Goal: Check status: Check status

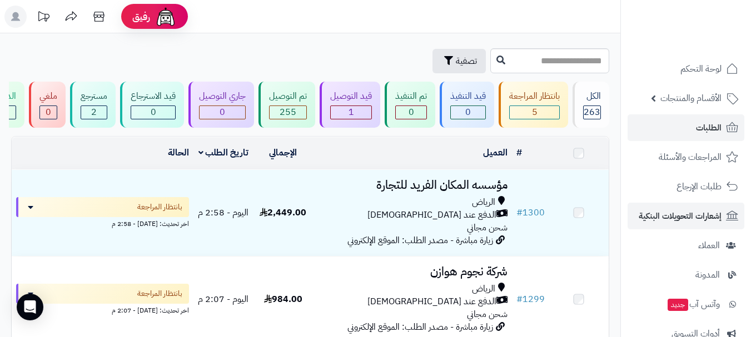
scroll to position [666, 0]
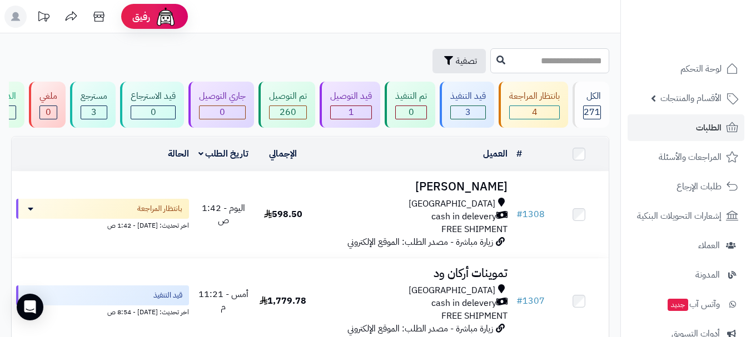
click at [503, 58] on input "text" at bounding box center [549, 60] width 119 height 25
click at [536, 58] on input "text" at bounding box center [549, 60] width 119 height 25
type input "***"
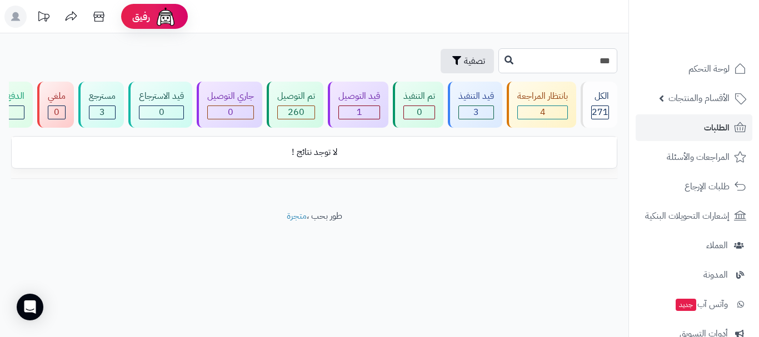
click at [537, 57] on input "***" at bounding box center [558, 60] width 119 height 25
type input "******"
click at [501, 59] on button at bounding box center [509, 59] width 17 height 21
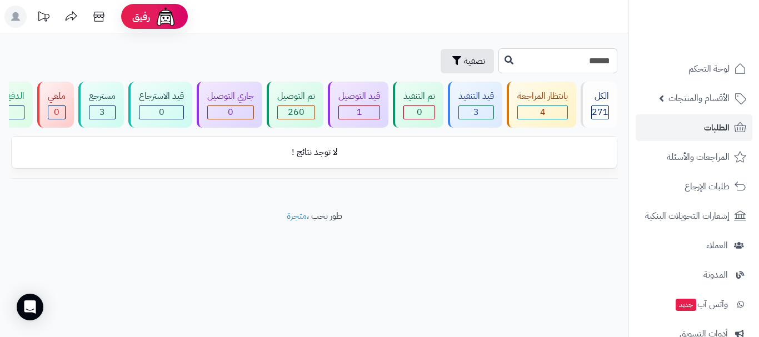
click at [569, 63] on input "******" at bounding box center [558, 60] width 119 height 25
drag, startPoint x: 470, startPoint y: 256, endPoint x: 505, endPoint y: 237, distance: 39.1
click at [470, 254] on footer "طور بحب ، متجرة" at bounding box center [314, 238] width 629 height 56
click at [663, 138] on link "الطلبات" at bounding box center [694, 128] width 117 height 27
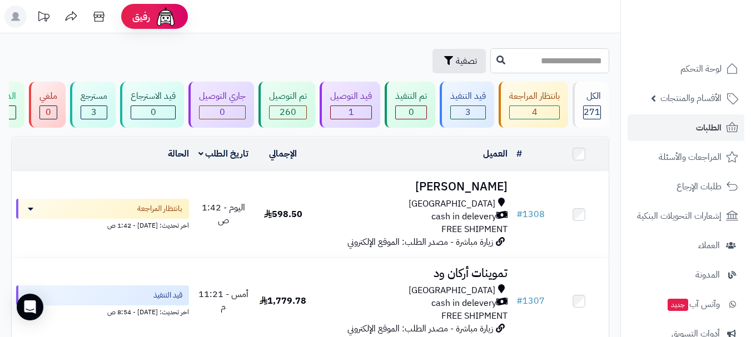
click at [538, 61] on input "text" at bounding box center [549, 60] width 119 height 25
type input "**********"
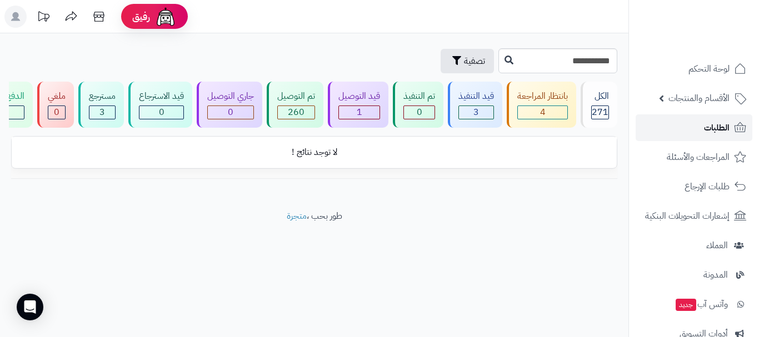
click at [693, 128] on link "الطلبات" at bounding box center [694, 128] width 117 height 27
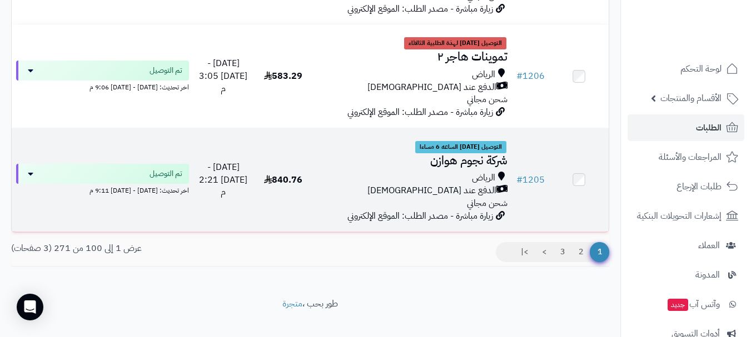
scroll to position [8785, 0]
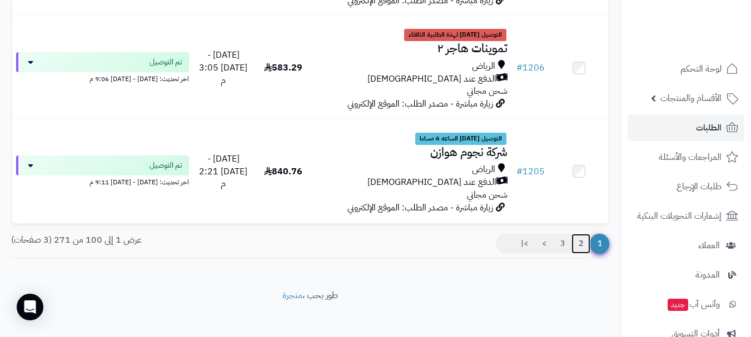
click at [577, 234] on link "2" at bounding box center [581, 244] width 19 height 20
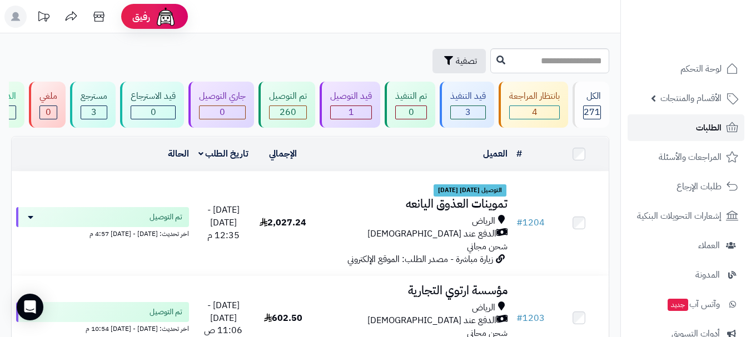
click at [692, 133] on link "الطلبات" at bounding box center [686, 128] width 117 height 27
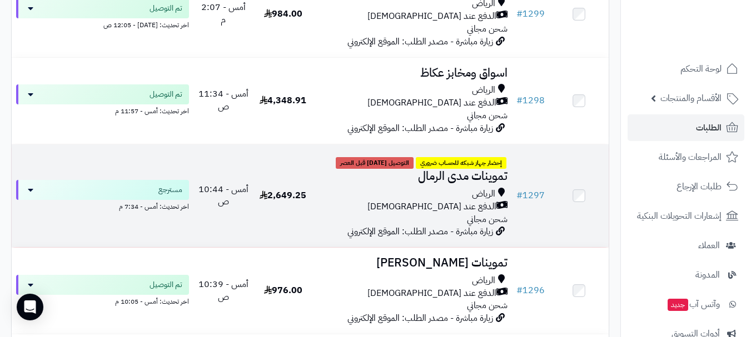
scroll to position [1001, 0]
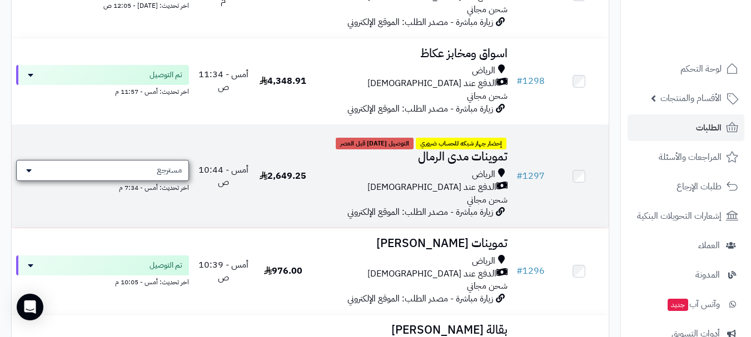
click at [27, 175] on icon at bounding box center [29, 170] width 6 height 9
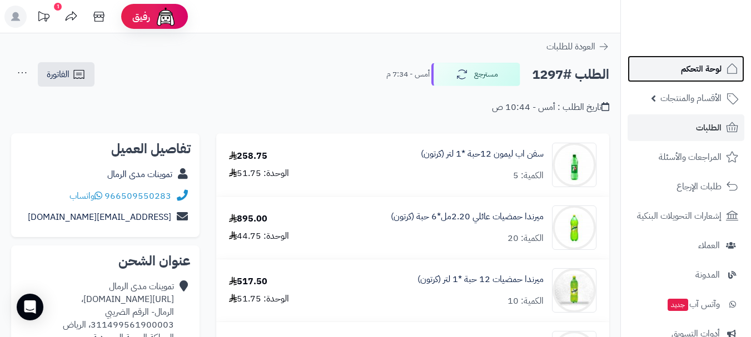
click at [703, 79] on link "لوحة التحكم" at bounding box center [686, 69] width 117 height 27
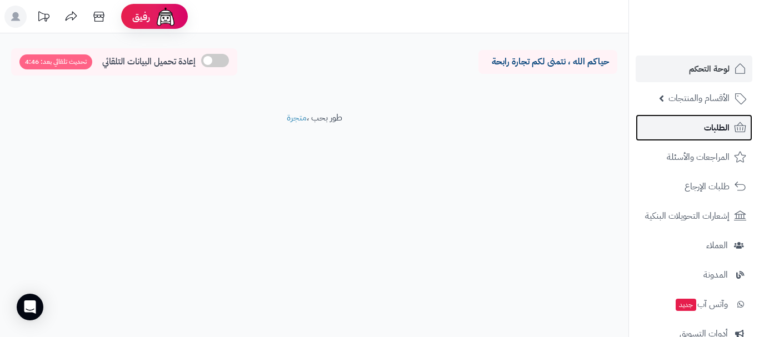
click at [715, 130] on span "الطلبات" at bounding box center [717, 128] width 26 height 16
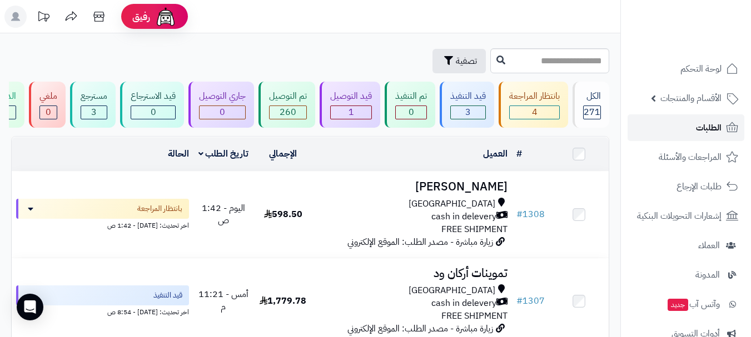
click at [696, 128] on span "الطلبات" at bounding box center [709, 128] width 26 height 16
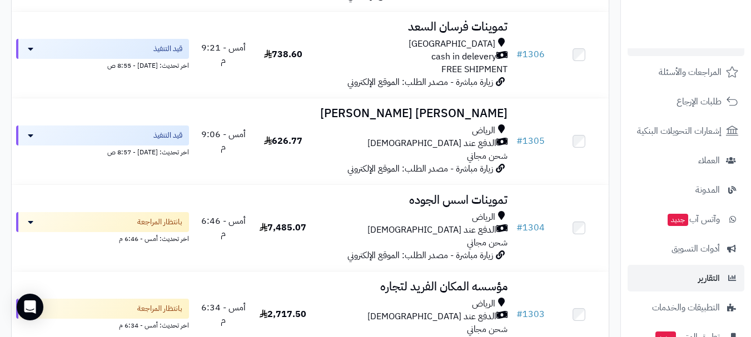
scroll to position [111, 0]
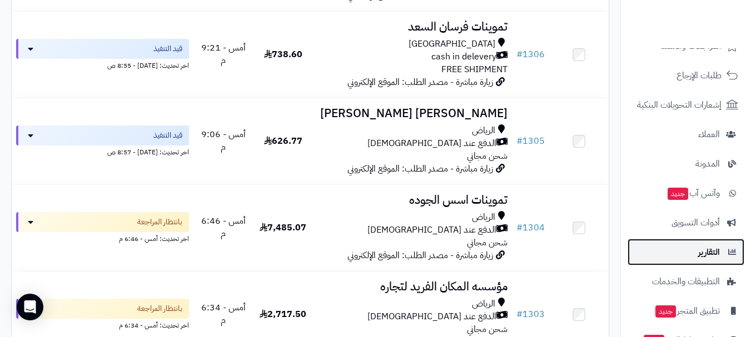
click at [693, 255] on link "التقارير" at bounding box center [686, 252] width 117 height 27
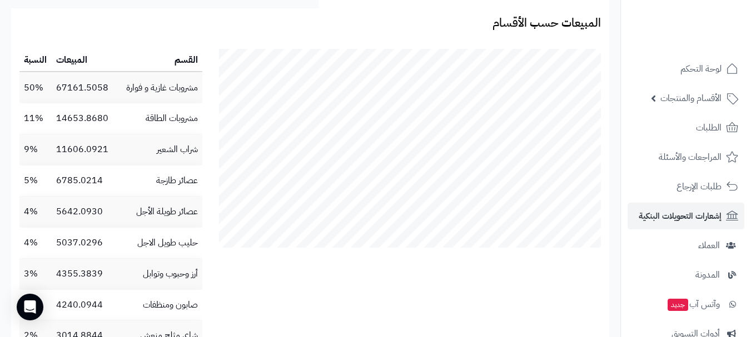
scroll to position [945, 0]
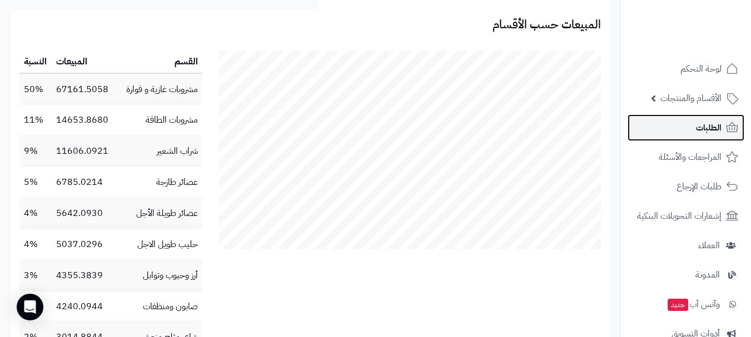
click at [701, 131] on span "الطلبات" at bounding box center [709, 128] width 26 height 16
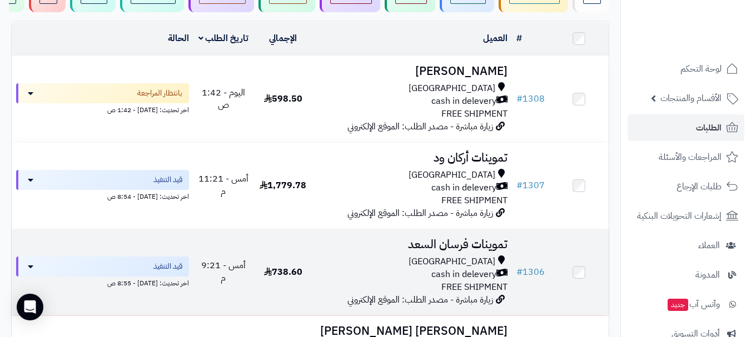
scroll to position [111, 0]
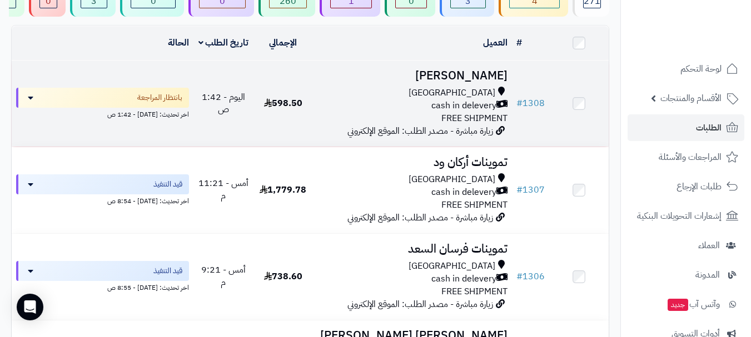
click at [322, 100] on div "Riyadh" at bounding box center [412, 93] width 190 height 13
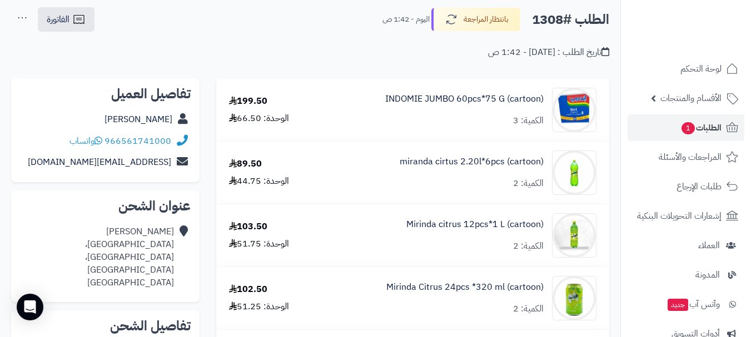
scroll to position [56, 0]
click at [661, 129] on link "الطلبات 1" at bounding box center [686, 128] width 117 height 27
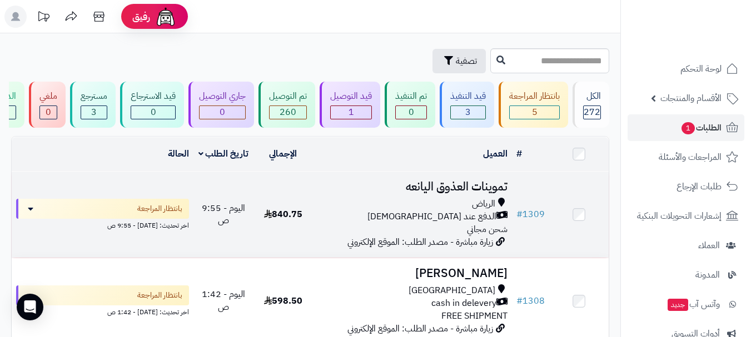
click at [376, 221] on div "الدفع عند [DEMOGRAPHIC_DATA]" at bounding box center [412, 217] width 190 height 13
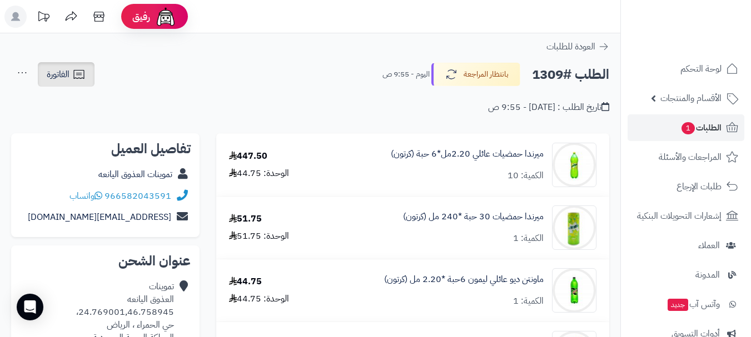
click at [58, 76] on span "الفاتورة" at bounding box center [58, 74] width 23 height 13
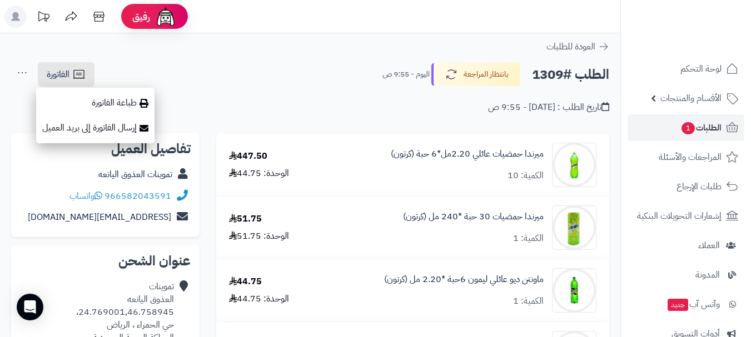
click at [14, 77] on icon at bounding box center [22, 73] width 22 height 22
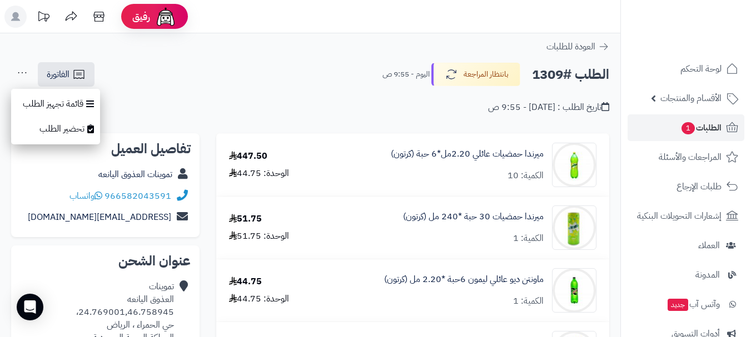
click at [185, 98] on div "تاريخ الطلب : [DATE] - 9:55 ص" at bounding box center [310, 101] width 598 height 26
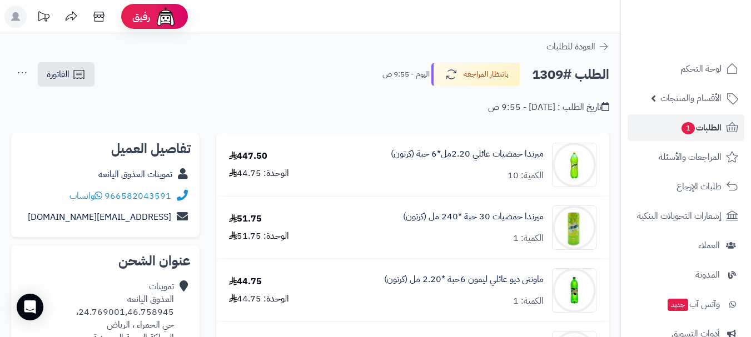
click at [22, 73] on icon at bounding box center [22, 73] width 22 height 22
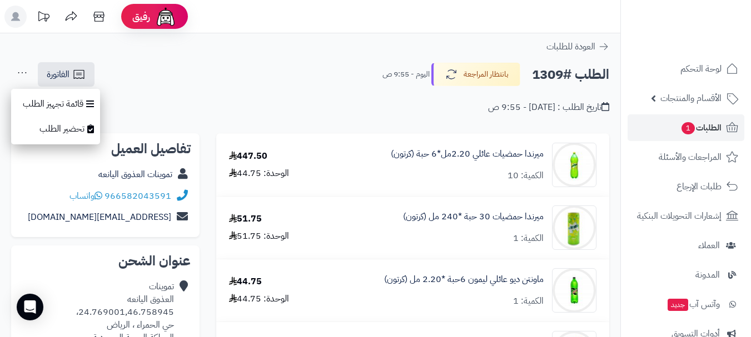
click at [169, 100] on div "تاريخ الطلب : اليوم - 9:55 ص" at bounding box center [310, 101] width 598 height 26
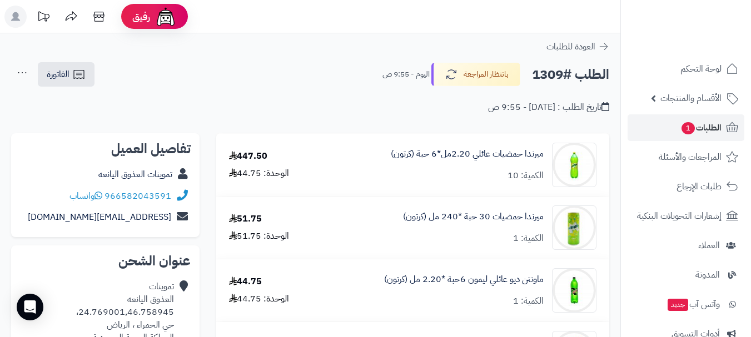
click at [335, 81] on div "الطلب #1309 بانتظار المراجعة اليوم - 9:55 ص الفاتورة طباعة الفاتورة إرسال الفات…" at bounding box center [310, 75] width 598 height 26
click at [301, 66] on div "الطلب #1309 بانتظار المراجعة اليوم - 9:55 ص الفاتورة طباعة الفاتورة إرسال الفات…" at bounding box center [310, 75] width 598 height 26
click at [296, 86] on div "الطلب #1309 بانتظار المراجعة اليوم - 9:55 ص الفاتورة طباعة الفاتورة إرسال الفات…" at bounding box center [310, 75] width 598 height 26
click at [282, 71] on div "الطلب #1309 بانتظار المراجعة اليوم - 9:55 ص الفاتورة طباعة الفاتورة إرسال الفات…" at bounding box center [310, 75] width 598 height 26
drag, startPoint x: 249, startPoint y: 72, endPoint x: 206, endPoint y: 73, distance: 42.3
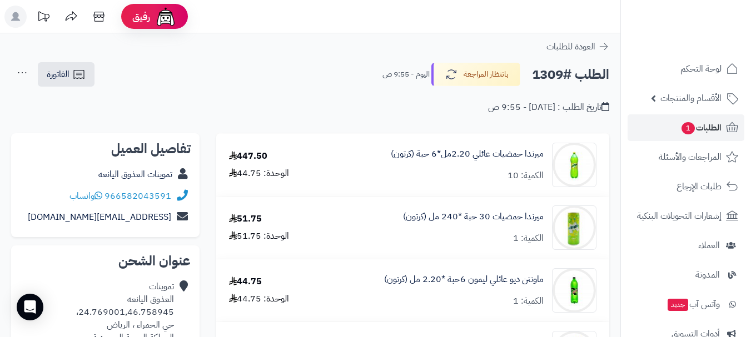
click at [247, 72] on div "الطلب #1309 بانتظار المراجعة اليوم - 9:55 ص الفاتورة طباعة الفاتورة إرسال الفات…" at bounding box center [310, 75] width 598 height 26
click at [192, 73] on div "الطلب #1309 بانتظار المراجعة اليوم - 9:55 ص الفاتورة طباعة الفاتورة إرسال الفات…" at bounding box center [310, 75] width 598 height 26
click at [162, 81] on div "الطلب #1309 بانتظار المراجعة اليوم - 9:55 ص الفاتورة طباعة الفاتورة إرسال الفات…" at bounding box center [310, 75] width 598 height 26
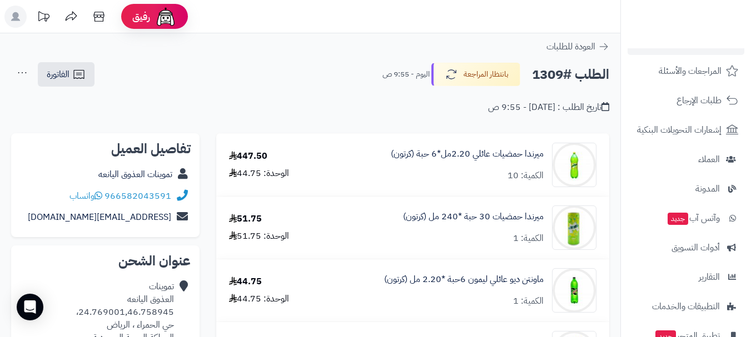
click at [131, 91] on div "تاريخ الطلب : اليوم - 9:55 ص" at bounding box center [310, 101] width 598 height 26
drag, startPoint x: 179, startPoint y: 93, endPoint x: 176, endPoint y: 132, distance: 38.5
click at [178, 93] on div "تاريخ الطلب : اليوم - 9:55 ص" at bounding box center [310, 101] width 598 height 26
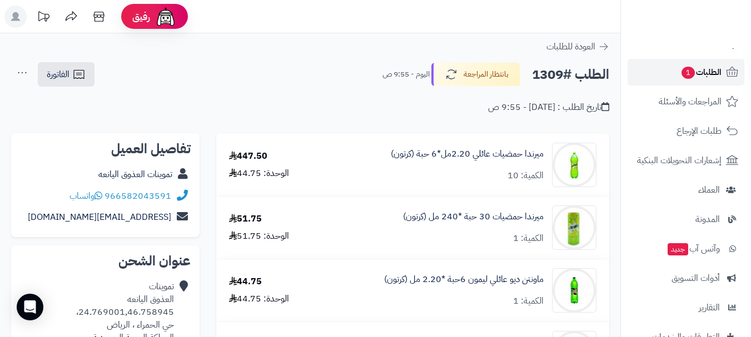
click at [706, 69] on span "الطلبات 1" at bounding box center [701, 72] width 41 height 16
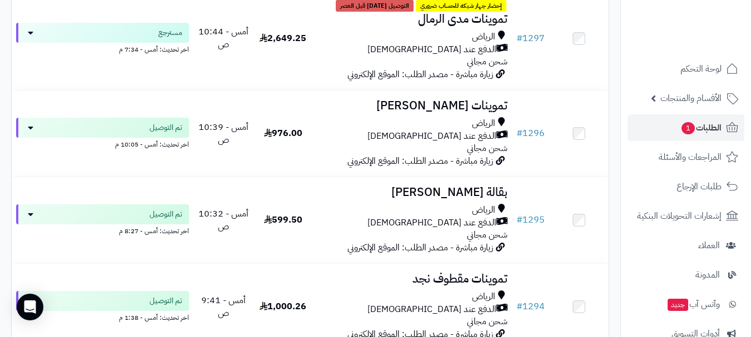
scroll to position [1168, 0]
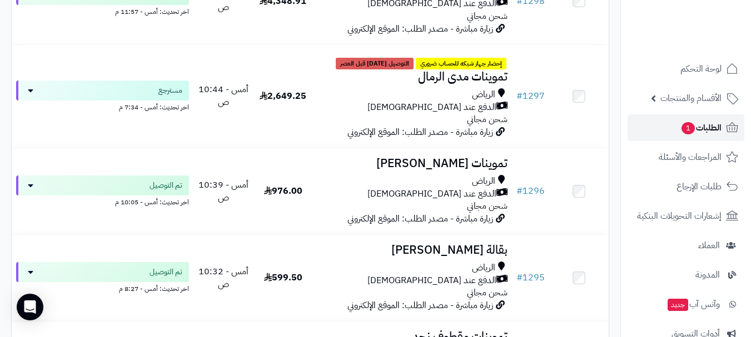
click at [696, 130] on span "الطلبات 1" at bounding box center [701, 128] width 41 height 16
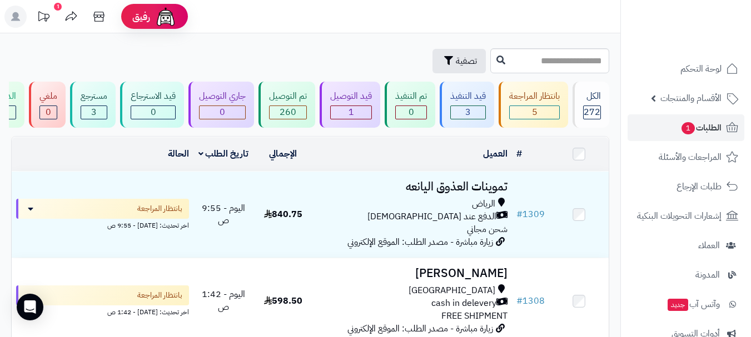
click at [54, 8] on div "1" at bounding box center [58, 7] width 8 height 8
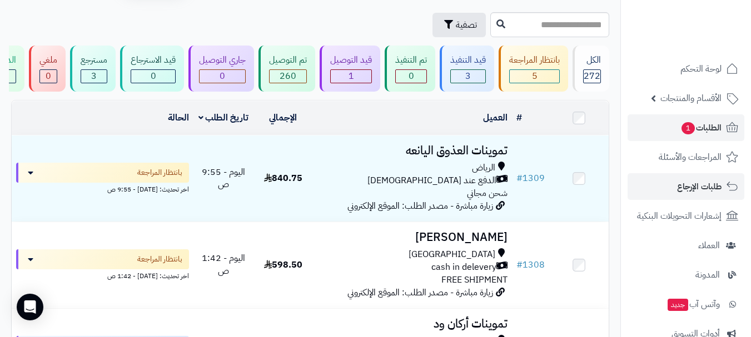
scroll to position [56, 0]
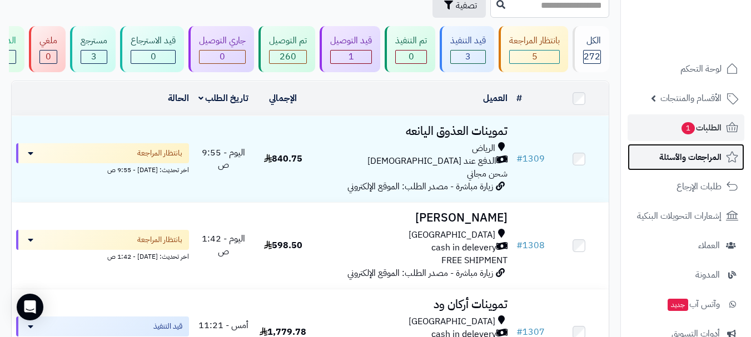
click at [681, 166] on link "المراجعات والأسئلة" at bounding box center [686, 157] width 117 height 27
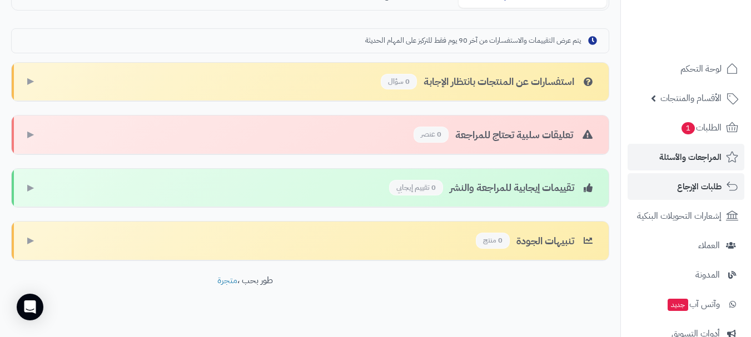
scroll to position [268, 0]
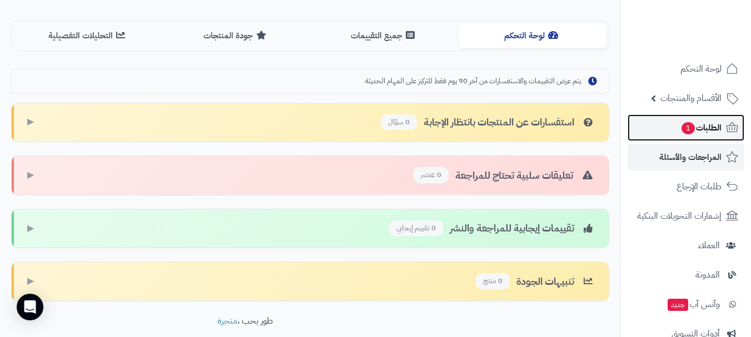
click at [708, 127] on span "الطلبات 1" at bounding box center [701, 128] width 41 height 16
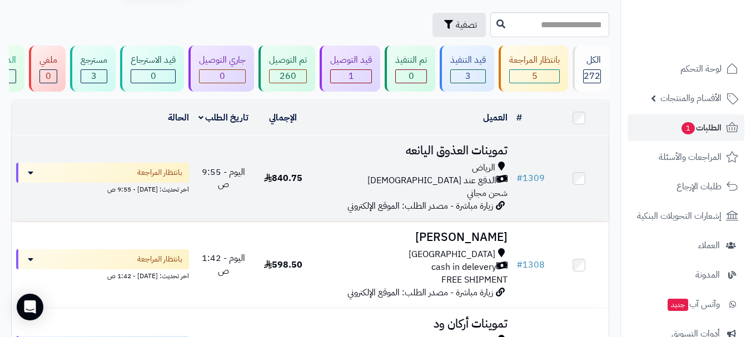
scroll to position [56, 0]
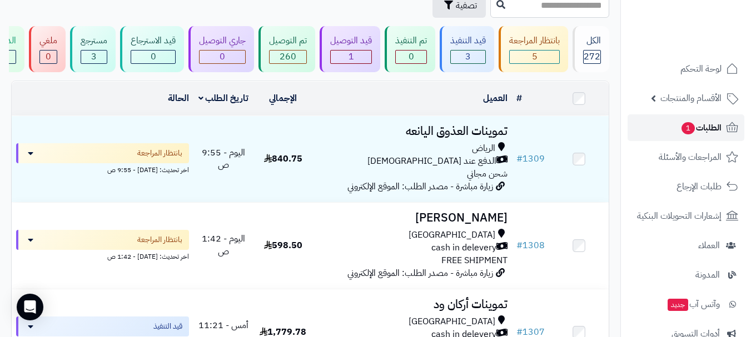
click at [706, 126] on span "الطلبات 1" at bounding box center [701, 128] width 41 height 16
